Goal: Task Accomplishment & Management: Manage account settings

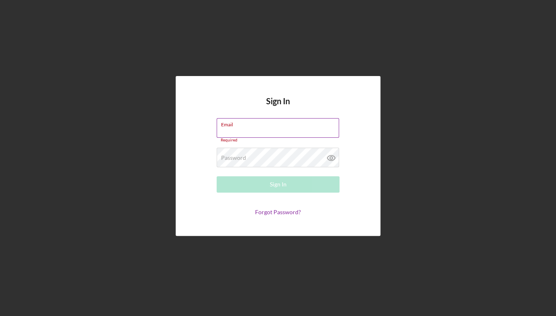
click at [270, 131] on input "Email" at bounding box center [278, 128] width 122 height 20
type input "[PERSON_NAME][EMAIL_ADDRESS][DOMAIN_NAME]"
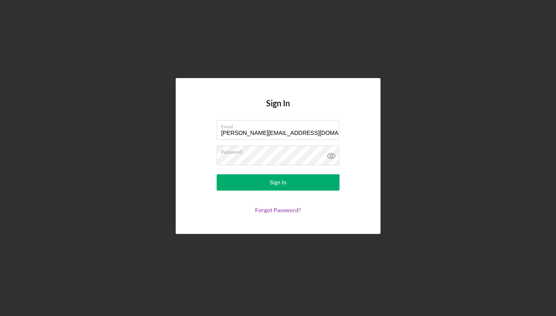
click at [111, 170] on div "Sign In Email [PERSON_NAME][EMAIL_ADDRESS][DOMAIN_NAME] Password Sign In Forgot…" at bounding box center [278, 156] width 548 height 312
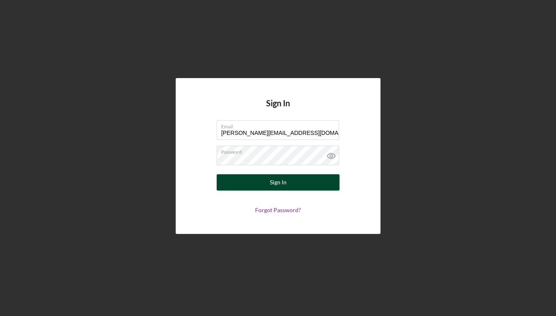
click at [245, 181] on button "Sign In" at bounding box center [278, 182] width 123 height 16
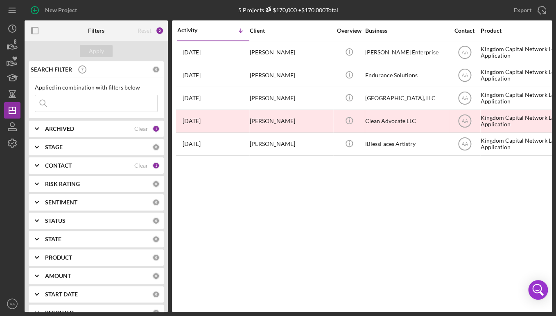
click at [325, 223] on div "Activity Icon/Table Sort Arrow Client Overview Business Contact Product Categor…" at bounding box center [362, 166] width 380 height 292
click at [345, 219] on div "Activity Icon/Table Sort Arrow Client Overview Business Contact Product Categor…" at bounding box center [362, 166] width 380 height 292
click at [273, 222] on div "Activity Icon/Table Sort Arrow Client Overview Business Contact Product Categor…" at bounding box center [362, 166] width 380 height 292
click at [399, 218] on div "Activity Icon/Table Sort Arrow Client Overview Business Contact Product Categor…" at bounding box center [362, 166] width 380 height 292
click at [72, 166] on b "CONTACT" at bounding box center [58, 166] width 27 height 7
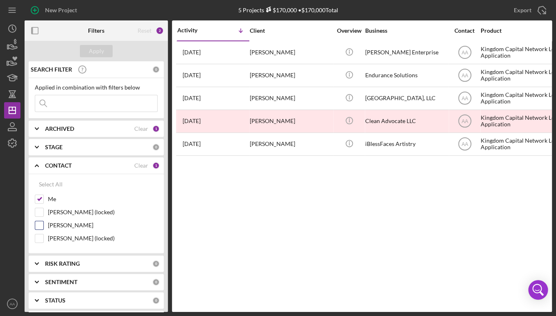
click at [71, 226] on label "[PERSON_NAME]" at bounding box center [103, 225] width 110 height 8
click at [43, 226] on input "[PERSON_NAME]" at bounding box center [39, 225] width 8 height 8
checkbox input "true"
click at [107, 54] on button "Apply" at bounding box center [96, 51] width 33 height 12
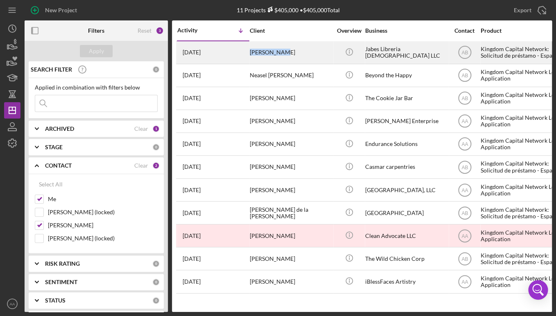
click at [280, 49] on div "[PERSON_NAME]" at bounding box center [291, 53] width 82 height 22
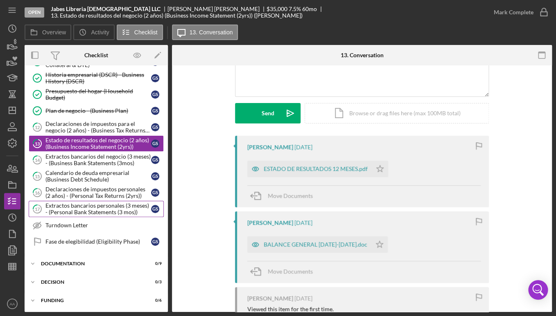
scroll to position [116, 0]
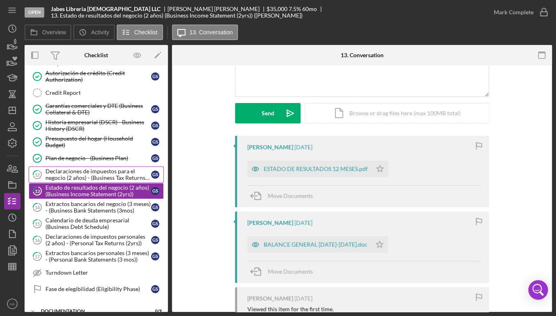
click at [100, 181] on link "12 Declaraciones de impuestos para el negocio (2 años) - (Business Tax Returns …" at bounding box center [96, 175] width 135 height 16
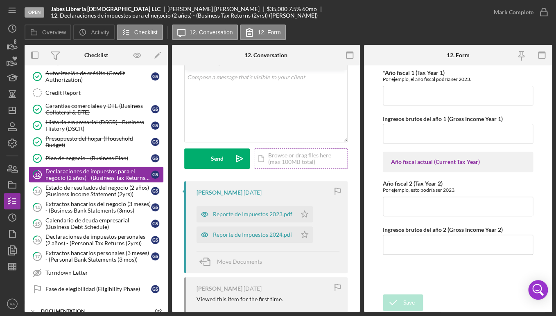
scroll to position [51, 0]
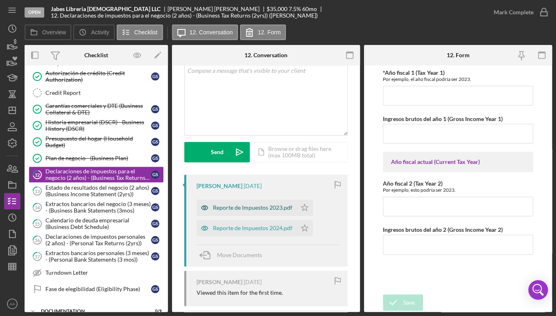
click at [250, 211] on div "Reporte de Impuestos 2023.pdf" at bounding box center [252, 208] width 79 height 7
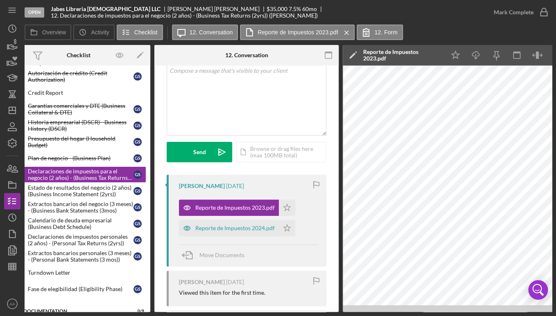
scroll to position [0, 20]
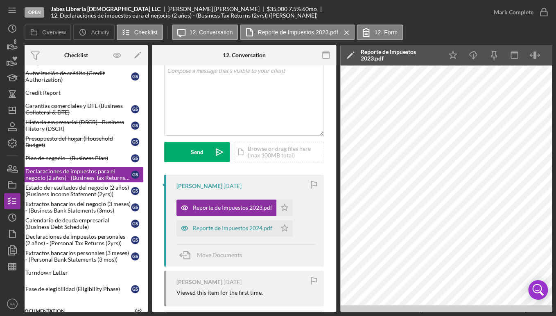
click at [410, 60] on div "Reporte de Impuestos 2023.pdf" at bounding box center [400, 55] width 78 height 13
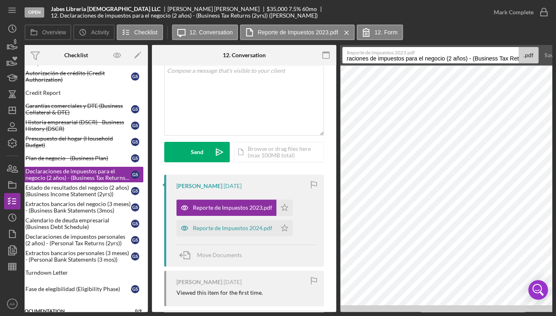
scroll to position [0, 145]
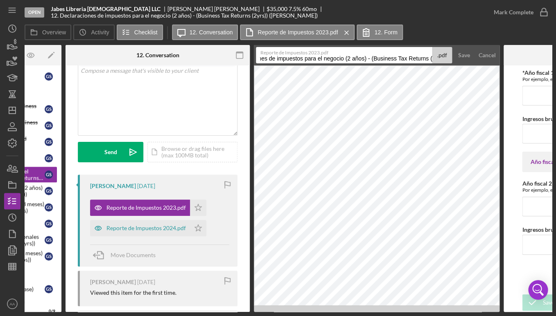
drag, startPoint x: 493, startPoint y: 59, endPoint x: 572, endPoint y: 62, distance: 79.1
click at [432, 62] on input "Jabes Libreria [DEMOGRAPHIC_DATA] LLC Declaraciones de impuestos para el negoci…" at bounding box center [344, 55] width 176 height 16
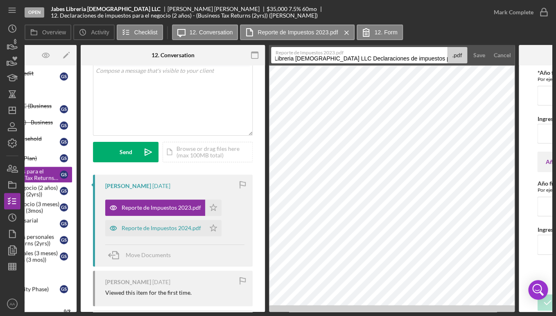
scroll to position [0, 0]
drag, startPoint x: 371, startPoint y: 56, endPoint x: 348, endPoint y: 58, distance: 23.4
click at [348, 58] on input "Jabes Libreria [DEMOGRAPHIC_DATA] LLC Declaraciones de impuestos para el negoci…" at bounding box center [359, 55] width 176 height 16
click at [425, 58] on input "Jabes Libreria [DEMOGRAPHIC_DATA] LLC -Business Tax Returns (2yrs))" at bounding box center [359, 55] width 176 height 16
click at [350, 59] on input "Jabes Libreria [DEMOGRAPHIC_DATA] LLC -Business Tax Return_2023" at bounding box center [359, 55] width 176 height 16
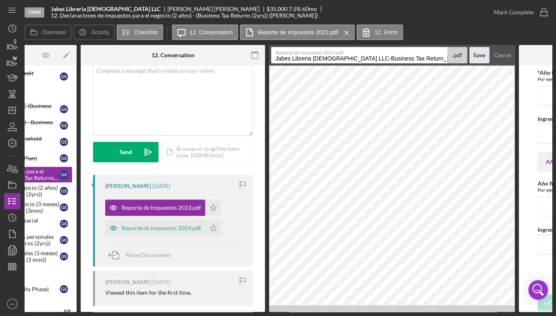
type input "Jabes Libreria [DEMOGRAPHIC_DATA] LLC-Business Tax Return_2023"
click at [477, 57] on div "Save" at bounding box center [479, 55] width 12 height 16
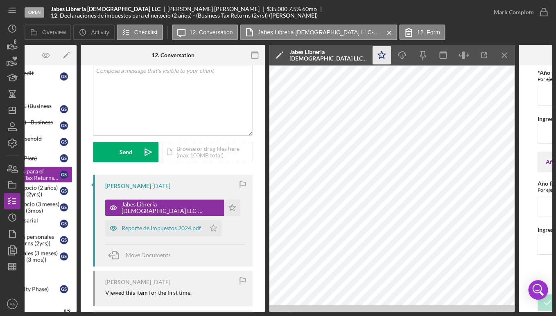
click at [384, 56] on polygon "button" at bounding box center [382, 54] width 8 height 7
click at [140, 227] on div "Reporte de Impuestos 2024.pdf" at bounding box center [161, 228] width 79 height 7
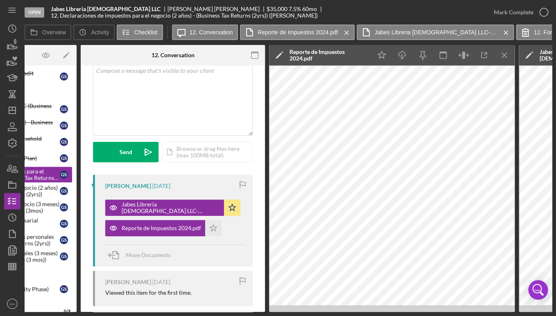
click at [334, 56] on div "Reporte de Impuestos 2024.pdf" at bounding box center [328, 55] width 78 height 13
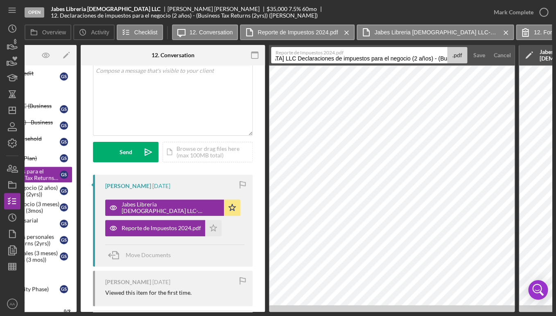
scroll to position [0, 145]
drag, startPoint x: 350, startPoint y: 58, endPoint x: 477, endPoint y: 64, distance: 127.1
click at [447, 63] on input "Jabes Libreria [DEMOGRAPHIC_DATA] LLC Declaraciones de impuestos para el negoci…" at bounding box center [359, 55] width 176 height 16
type input "Jabes Libreria [DEMOGRAPHIC_DATA] LLC-Business Tax Return_2024"
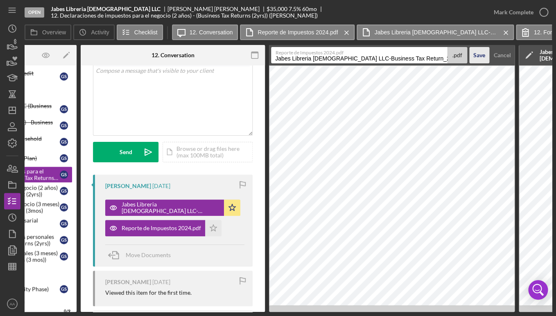
click at [481, 56] on div "Save" at bounding box center [479, 55] width 12 height 16
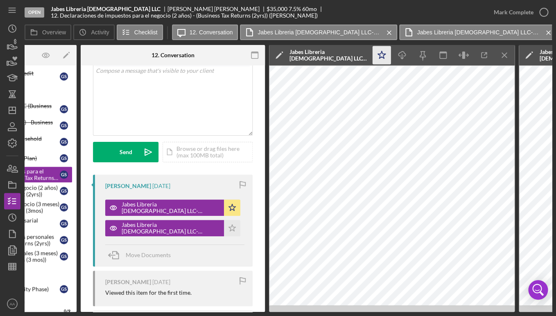
click at [382, 56] on icon "Icon/Star" at bounding box center [382, 55] width 18 height 18
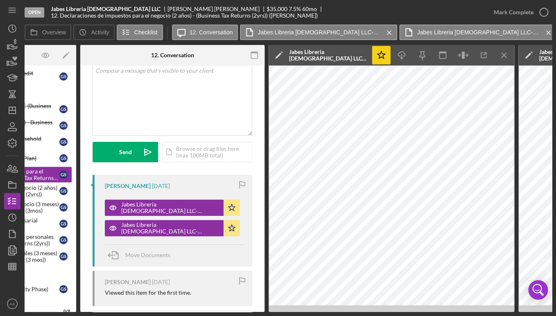
scroll to position [0, 91]
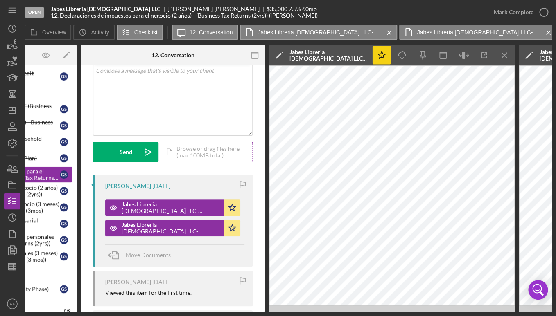
click at [199, 150] on div "Icon/Document Browse or drag files here (max 100MB total) Tap to choose files o…" at bounding box center [208, 152] width 90 height 20
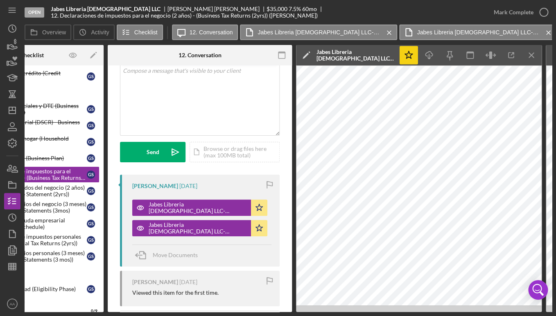
scroll to position [0, 69]
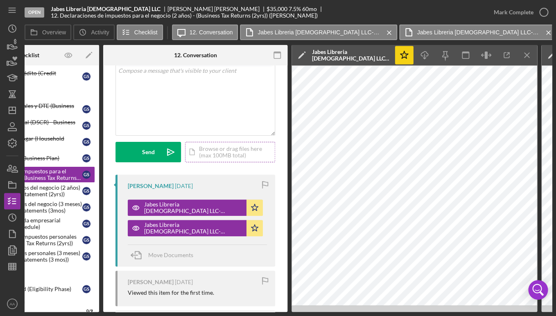
click at [210, 154] on div "Icon/Document Browse or drag files here (max 100MB total) Tap to choose files o…" at bounding box center [230, 152] width 90 height 20
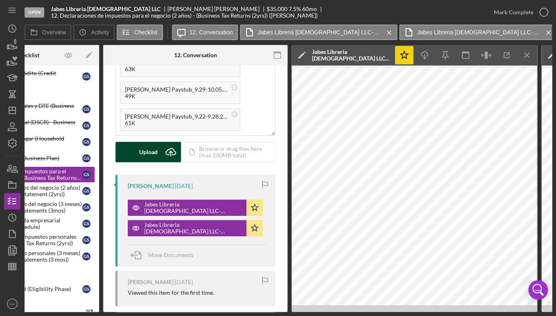
click at [165, 154] on icon "Icon/Upload" at bounding box center [170, 152] width 20 height 20
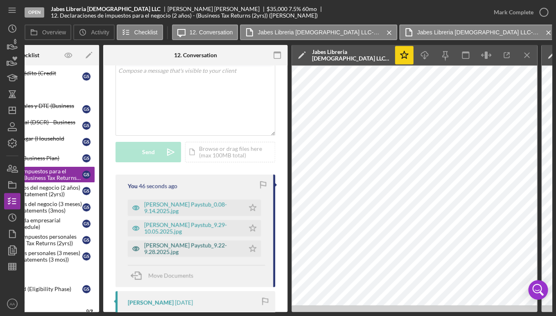
click at [177, 247] on div "[PERSON_NAME] Paystub_9.22-9.28.2025.jpg" at bounding box center [192, 248] width 96 height 13
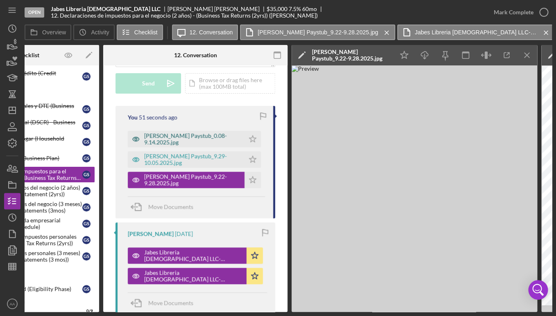
scroll to position [112, 0]
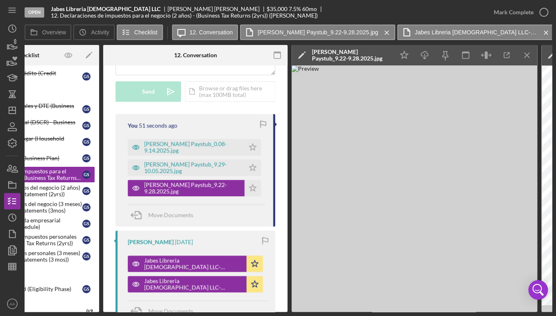
click at [338, 50] on div "[PERSON_NAME] Paystub_9.22-9.28.2025.jpg" at bounding box center [351, 55] width 78 height 13
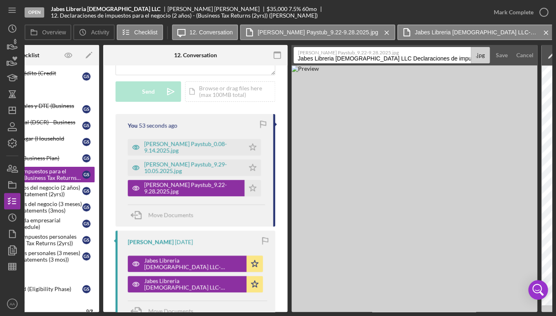
click at [366, 59] on input "Jabes Libreria [DEMOGRAPHIC_DATA] LLC Declaraciones de impuestos para el negoci…" at bounding box center [382, 55] width 177 height 16
drag, startPoint x: 298, startPoint y: 60, endPoint x: 521, endPoint y: 61, distance: 223.5
click at [471, 61] on input "Jabes Libreria [DEMOGRAPHIC_DATA] LLC Declaraciones de impuestos para el negoci…" at bounding box center [382, 55] width 177 height 16
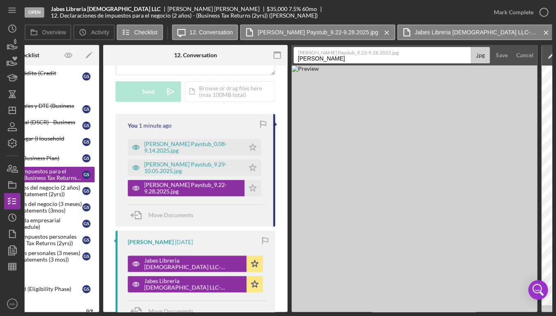
click at [378, 53] on label "[PERSON_NAME] Paystub_9.22-9.28.2025.jpg" at bounding box center [384, 51] width 172 height 8
click at [378, 53] on input "[PERSON_NAME]" at bounding box center [382, 55] width 177 height 16
click at [384, 57] on input "[PERSON_NAME]" at bounding box center [382, 55] width 177 height 16
type input "[PERSON_NAME] Paystub_9.22-9.28.2025"
click at [492, 47] on button "Save" at bounding box center [502, 55] width 20 height 16
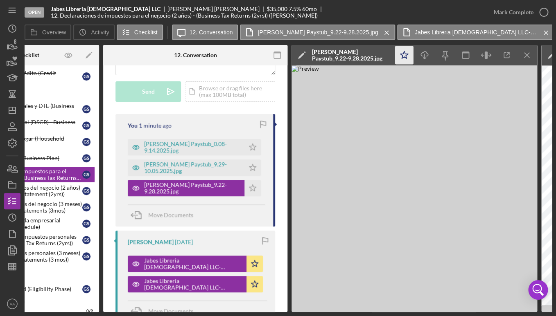
click at [403, 55] on icon "Icon/Star" at bounding box center [404, 55] width 18 height 18
click at [181, 172] on div "[PERSON_NAME] Paystub_9.29-10.05.2025.jpg" at bounding box center [192, 167] width 96 height 13
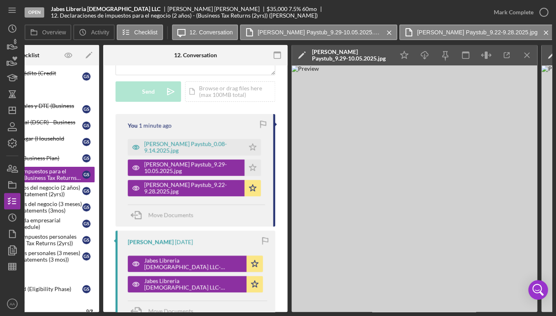
click at [339, 57] on div "[PERSON_NAME] Paystub_9.29-10.05.2025.jpg" at bounding box center [351, 55] width 78 height 13
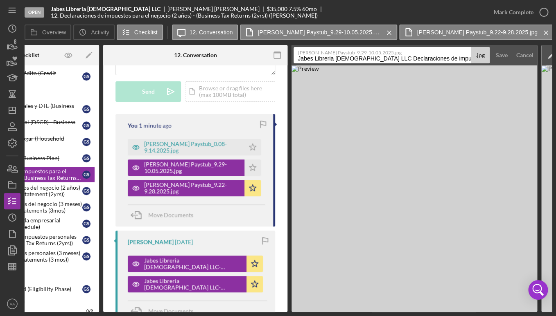
click at [299, 61] on input "Jabes Libreria [DEMOGRAPHIC_DATA] LLC Declaraciones de impuestos para el negoci…" at bounding box center [382, 55] width 177 height 16
click at [350, 60] on input "[PERSON_NAME] Paystub_(.29-10.052025" at bounding box center [382, 55] width 177 height 16
type input "[PERSON_NAME] Paystub_9.29-10.052025"
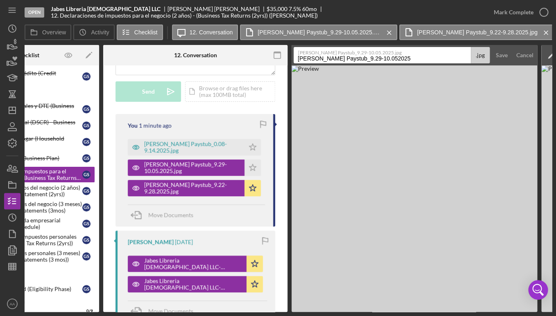
click at [492, 47] on button "Save" at bounding box center [502, 55] width 20 height 16
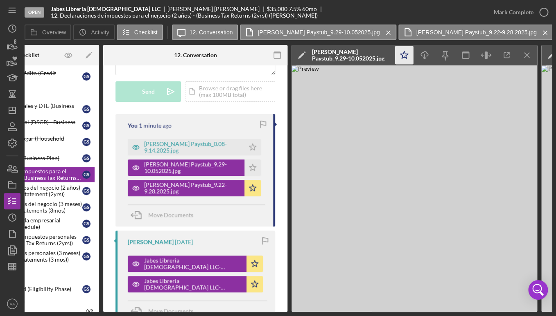
click at [410, 59] on icon "Icon/Star" at bounding box center [404, 55] width 18 height 18
click at [164, 154] on div "[PERSON_NAME] Paystub_0.08-9.14.2025.jpg" at bounding box center [186, 147] width 117 height 16
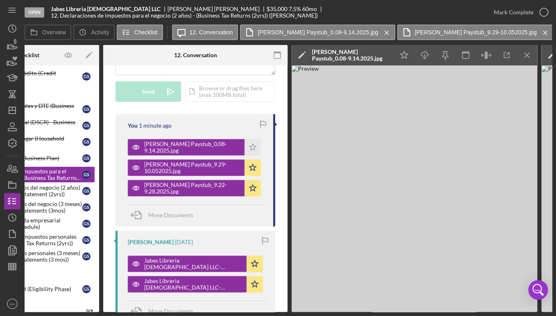
click at [353, 56] on div "[PERSON_NAME] Paystub_0.08-9.14.2025.jpg" at bounding box center [351, 55] width 78 height 13
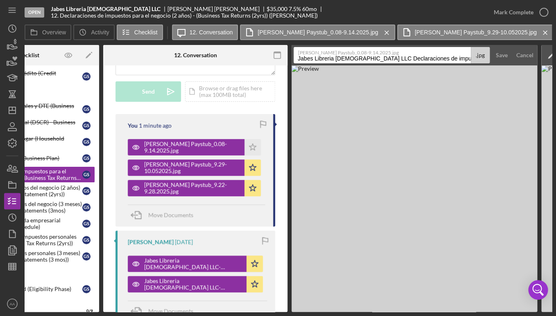
click at [353, 56] on input "Jabes Libreria [DEMOGRAPHIC_DATA] LLC Declaraciones de impuestos para el negoci…" at bounding box center [382, 55] width 177 height 16
click at [345, 60] on input "Jabes Libreria [DEMOGRAPHIC_DATA] LLC Declaraciones de impuestos para el negoci…" at bounding box center [382, 55] width 177 height 16
type input "[PERSON_NAME] Paystub_09.08-09.14.2025"
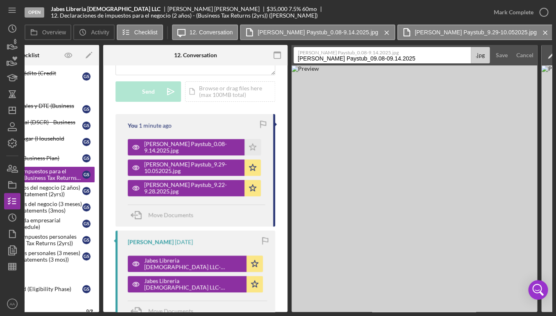
click at [492, 47] on button "Save" at bounding box center [502, 55] width 20 height 16
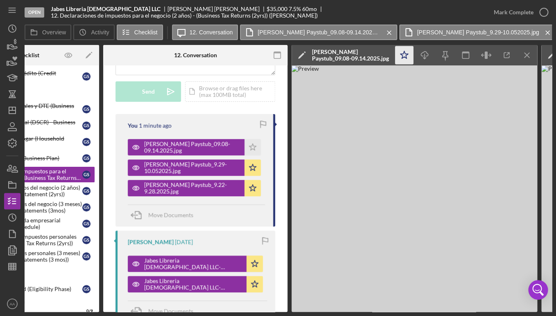
click at [403, 55] on icon "Icon/Star" at bounding box center [404, 55] width 18 height 18
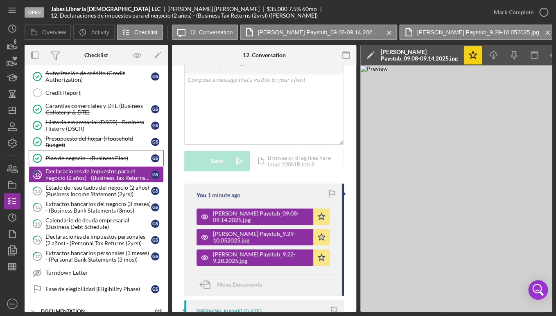
click at [84, 160] on div "Plan de negocio - (Business Plan)" at bounding box center [98, 158] width 106 height 7
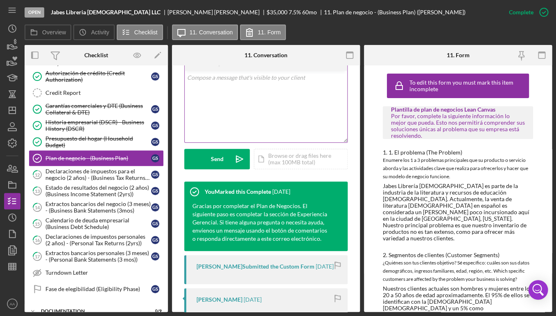
scroll to position [246, 0]
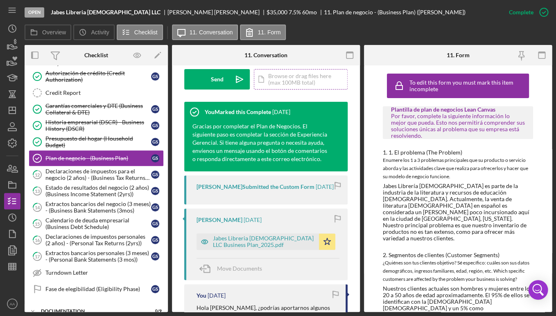
click at [277, 86] on div "Icon/Document Browse or drag files here (max 100MB total) Tap to choose files o…" at bounding box center [301, 79] width 94 height 20
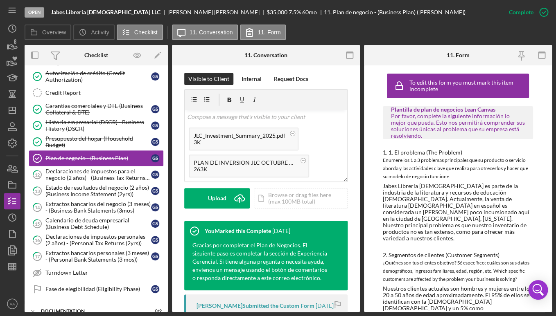
scroll to position [118, 0]
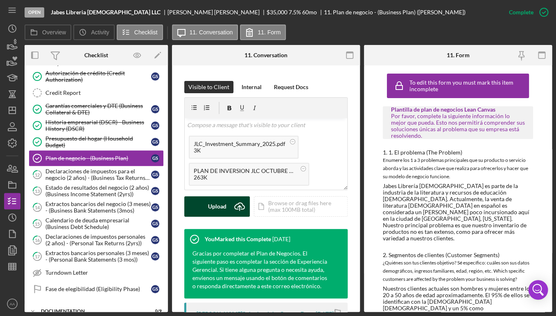
click at [218, 217] on div "Upload" at bounding box center [217, 207] width 18 height 20
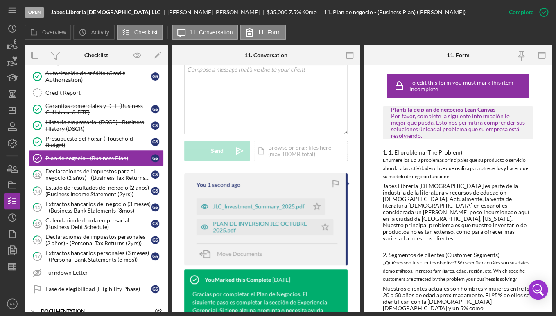
scroll to position [204, 0]
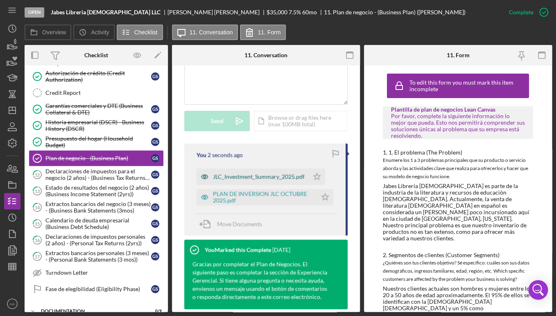
click at [248, 183] on div "JLC_Investment_Summary_2025.pdf" at bounding box center [253, 177] width 112 height 16
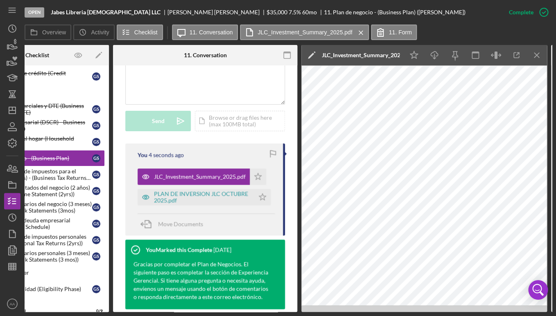
scroll to position [0, 101]
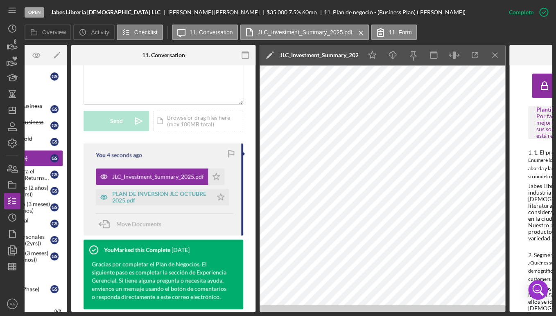
click at [339, 57] on div "JLC_Investment_Summary_2025.pdf" at bounding box center [319, 55] width 78 height 7
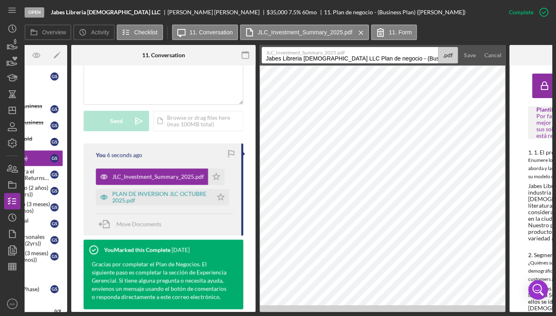
click at [327, 57] on input "Jabes Libreria [DEMOGRAPHIC_DATA] LLC Plan de negocio - (Business Plan) 20251007" at bounding box center [350, 55] width 176 height 16
type input "C"
type input "Translated Summary of Additional Use of Funds"
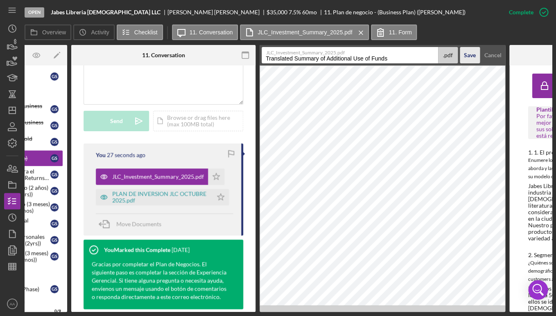
click at [470, 54] on div "Save" at bounding box center [470, 55] width 12 height 16
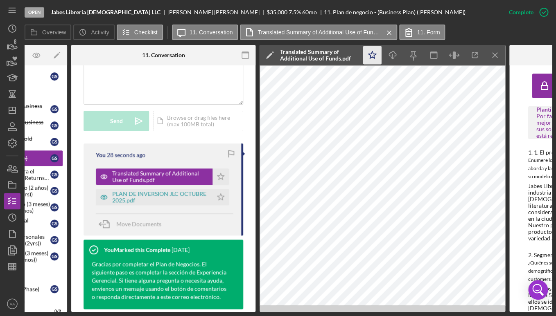
click at [375, 57] on icon "Icon/Star" at bounding box center [372, 55] width 18 height 18
click at [151, 204] on div "PLAN DE INVERSION JLC OCTUBRE 2025.pdf" at bounding box center [160, 197] width 96 height 13
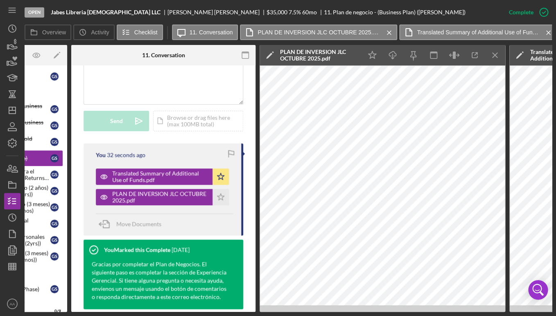
click at [306, 57] on div "PLAN DE INVERSION JLC OCTUBRE 2025.pdf" at bounding box center [319, 55] width 78 height 13
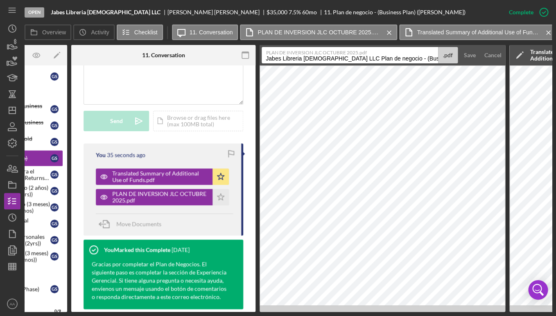
click at [385, 61] on input "Jabes Libreria [DEMOGRAPHIC_DATA] LLC Plan de negocio - (Business Plan) 20251007" at bounding box center [350, 55] width 176 height 16
click at [385, 60] on input "Jabes Libreria [DEMOGRAPHIC_DATA] LLC Plan de negocio - (Business Plan) 20251007" at bounding box center [350, 55] width 176 height 16
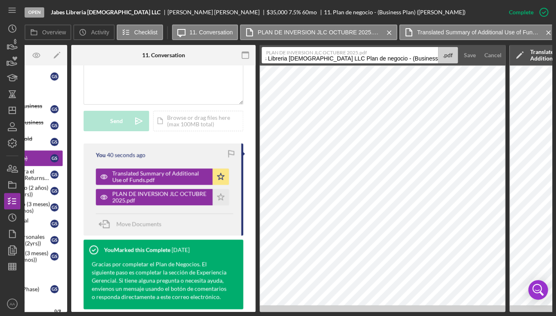
drag, startPoint x: 386, startPoint y: 59, endPoint x: 519, endPoint y: 68, distance: 132.5
click at [438, 63] on input "Jabes Libreria [DEMOGRAPHIC_DATA] LLC Plan de negocio - (Business Plan) 20251007" at bounding box center [350, 55] width 176 height 16
type input "Jabes Libreria [DEMOGRAPHIC_DATA] LLC Plan de negocio_Use of Funds"
click at [470, 58] on div "Save" at bounding box center [470, 55] width 12 height 16
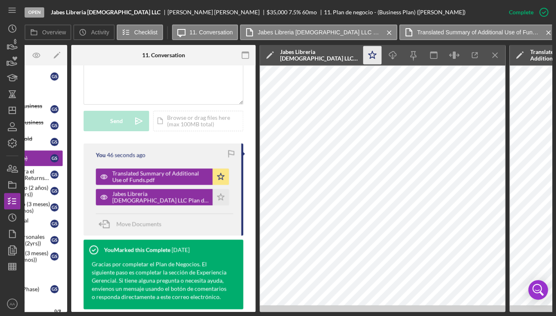
click at [368, 59] on icon "Icon/Star" at bounding box center [372, 55] width 18 height 18
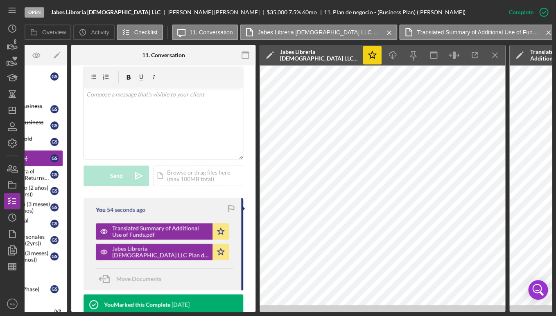
scroll to position [7, 0]
